Goal: Task Accomplishment & Management: Manage account settings

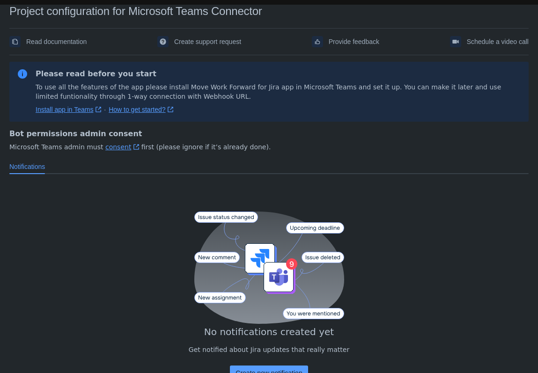
scroll to position [10, 0]
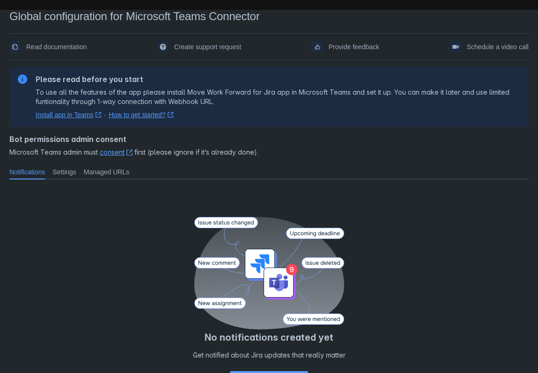
scroll to position [5, 0]
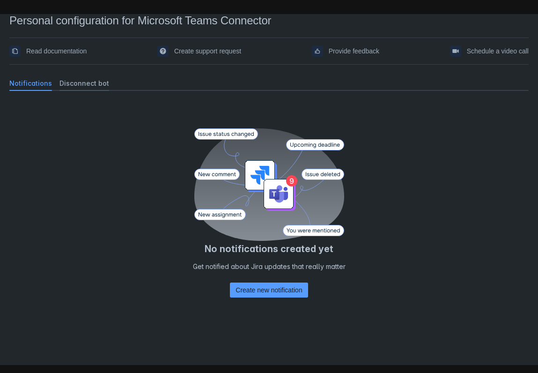
click at [81, 83] on span "Disconnect bot" at bounding box center [84, 83] width 50 height 9
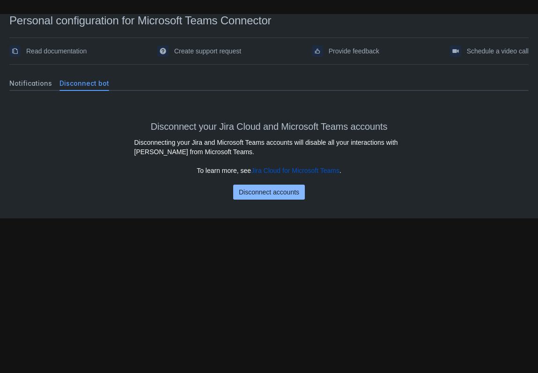
click at [272, 194] on span "Disconnect accounts" at bounding box center [269, 192] width 60 height 15
